Goal: Find specific page/section: Find specific page/section

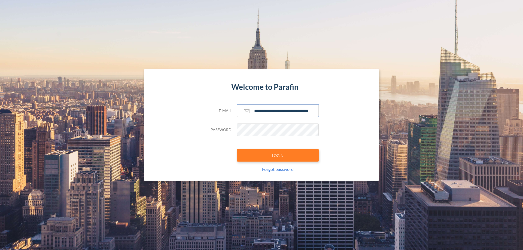
type input "**********"
click at [278, 156] on button "LOGIN" at bounding box center [278, 155] width 82 height 13
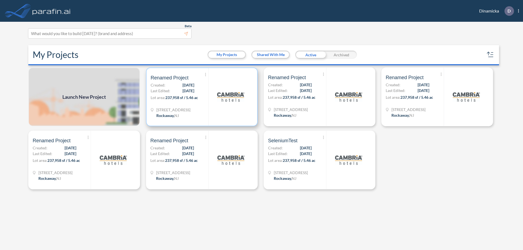
scroll to position [1, 0]
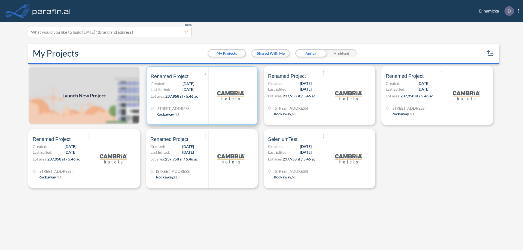
click at [202, 96] on p "Lot area: 237,958 sf / 5.46 ac" at bounding box center [180, 97] width 58 height 8
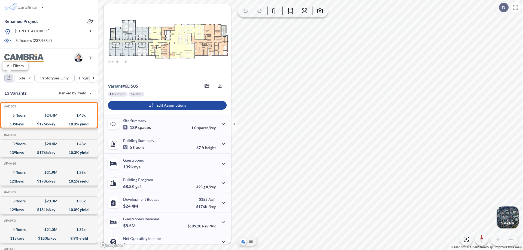
click at [9, 78] on div "button" at bounding box center [9, 78] width 8 height 8
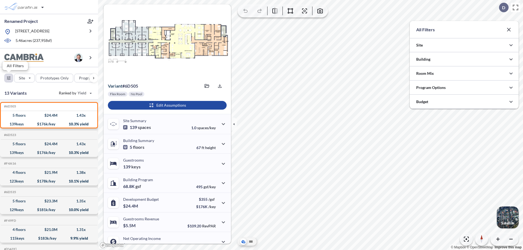
scroll to position [272435, 272326]
click at [464, 88] on div at bounding box center [464, 88] width 109 height 14
